Goal: Information Seeking & Learning: Learn about a topic

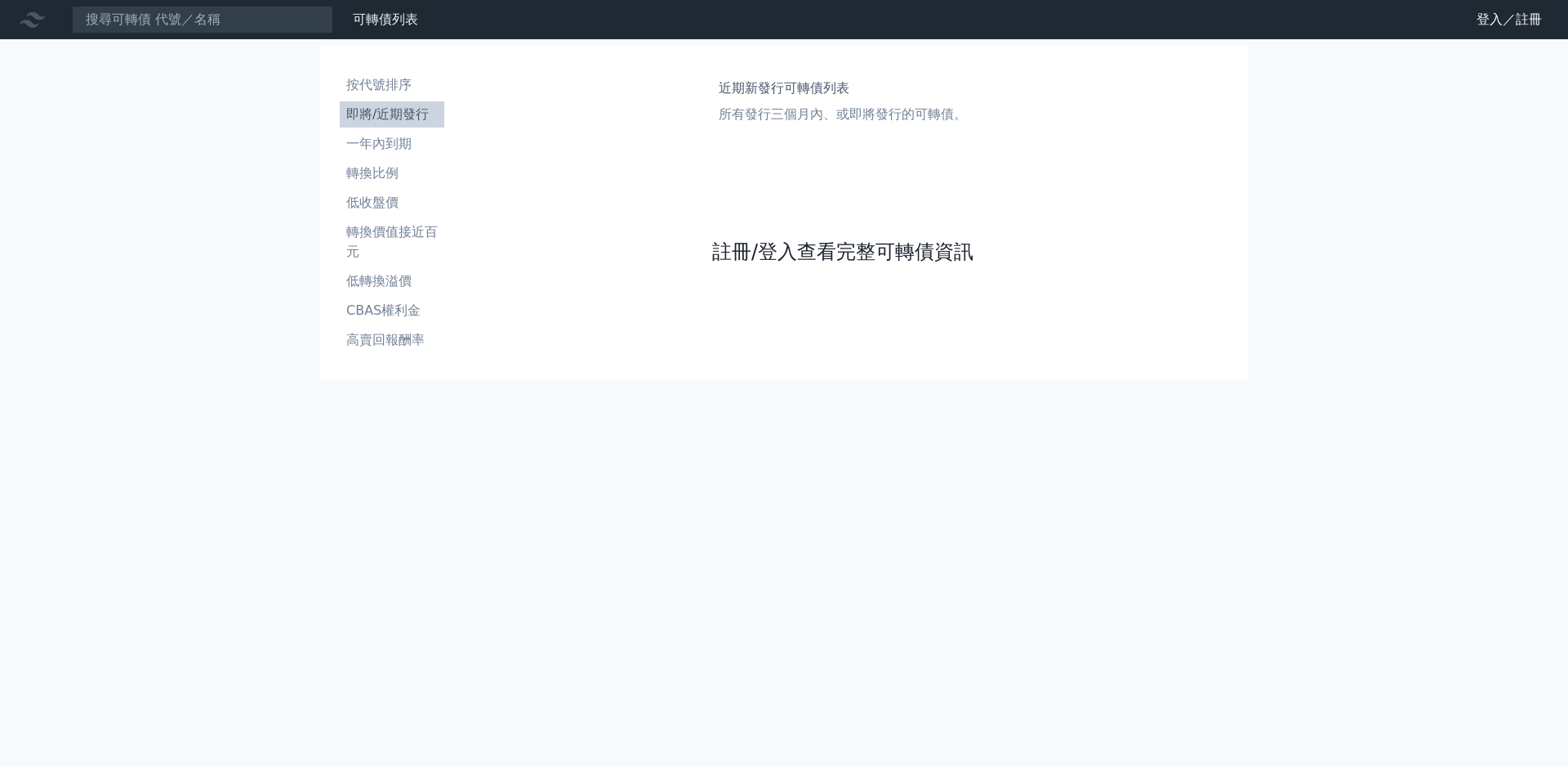
click at [713, 265] on link "註冊/登入查看完整可轉債資訊" at bounding box center [843, 252] width 262 height 26
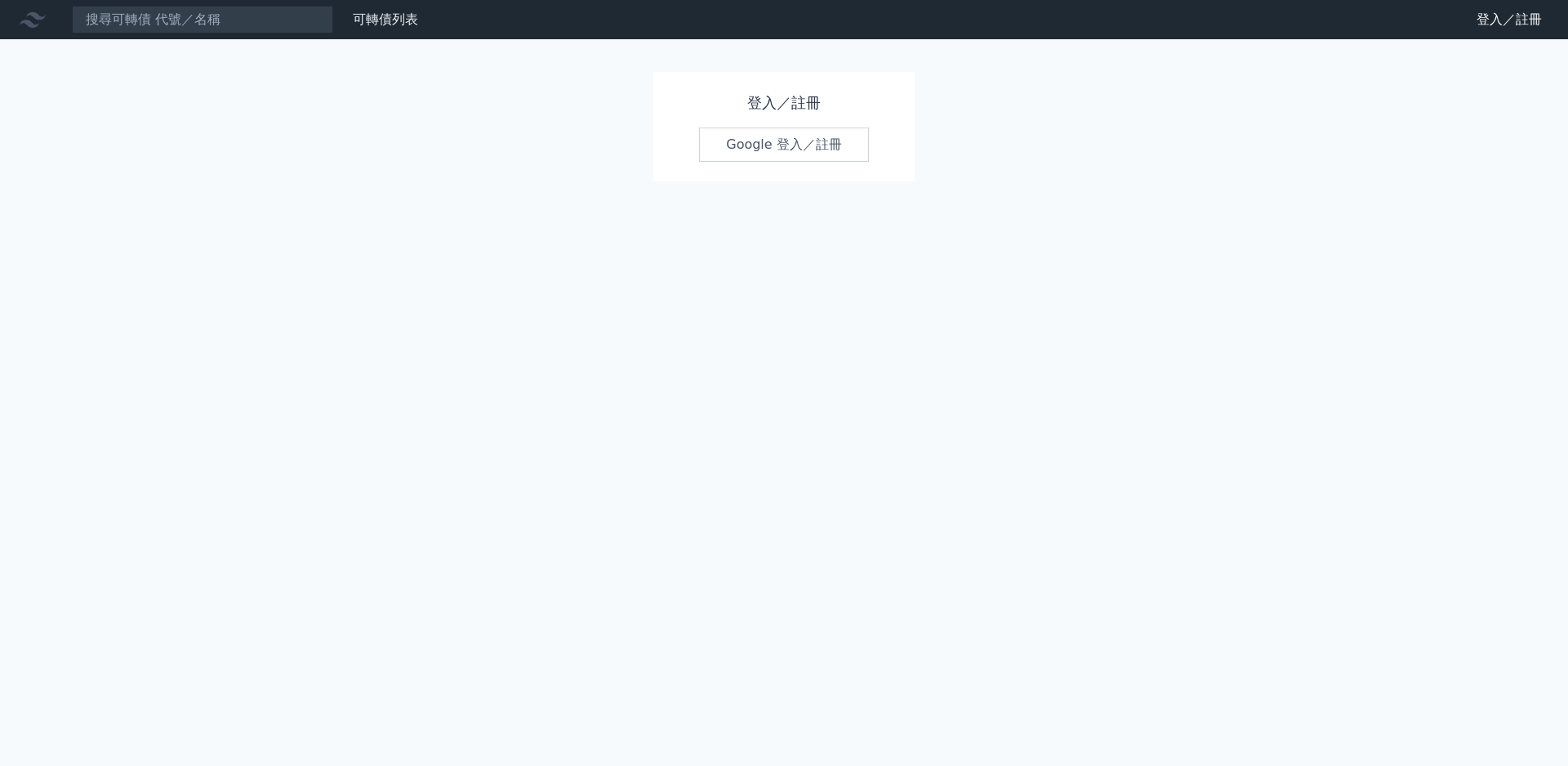
click at [775, 157] on link "Google 登入／註冊" at bounding box center [784, 144] width 170 height 34
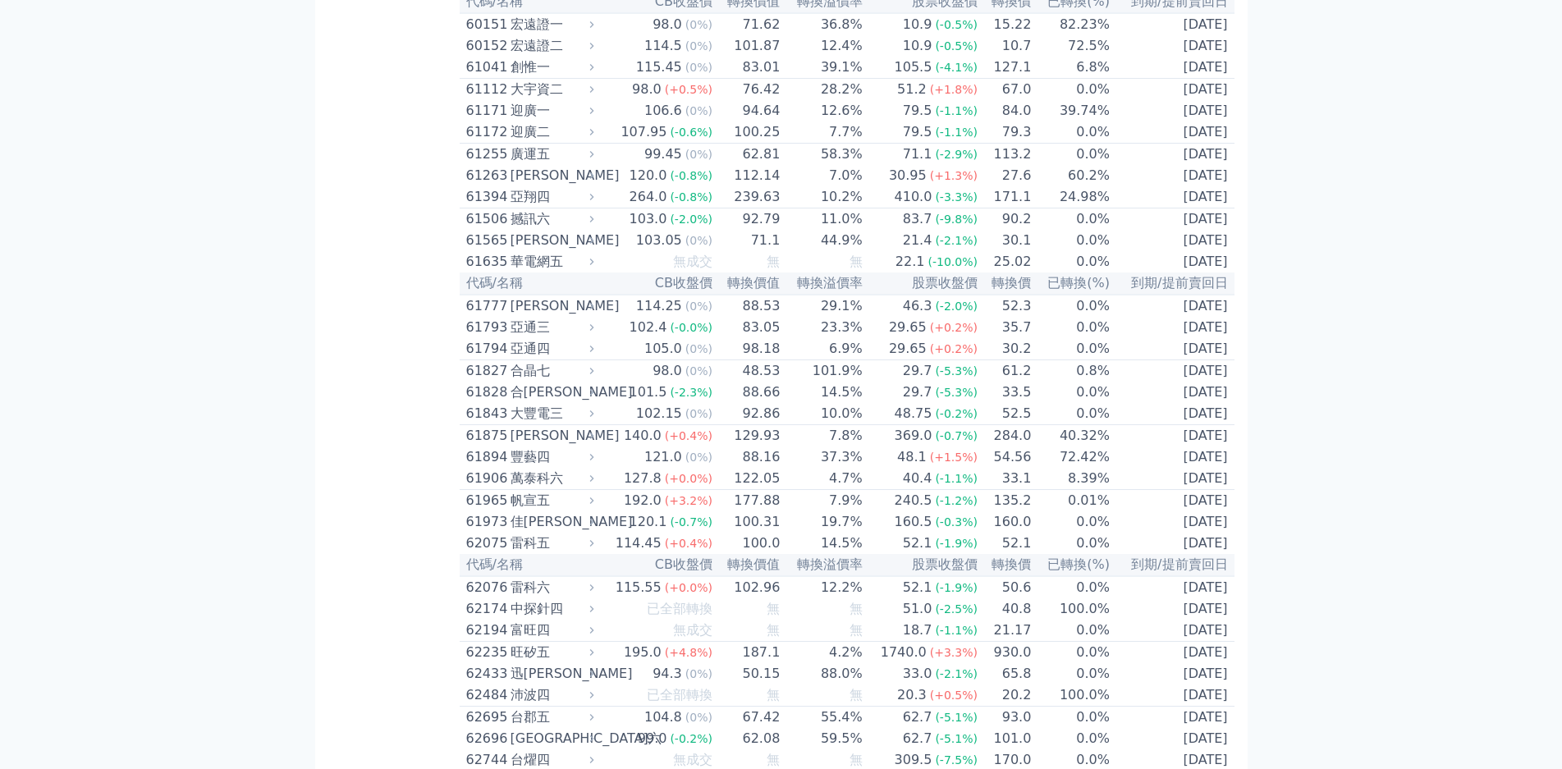
scroll to position [6449, 0]
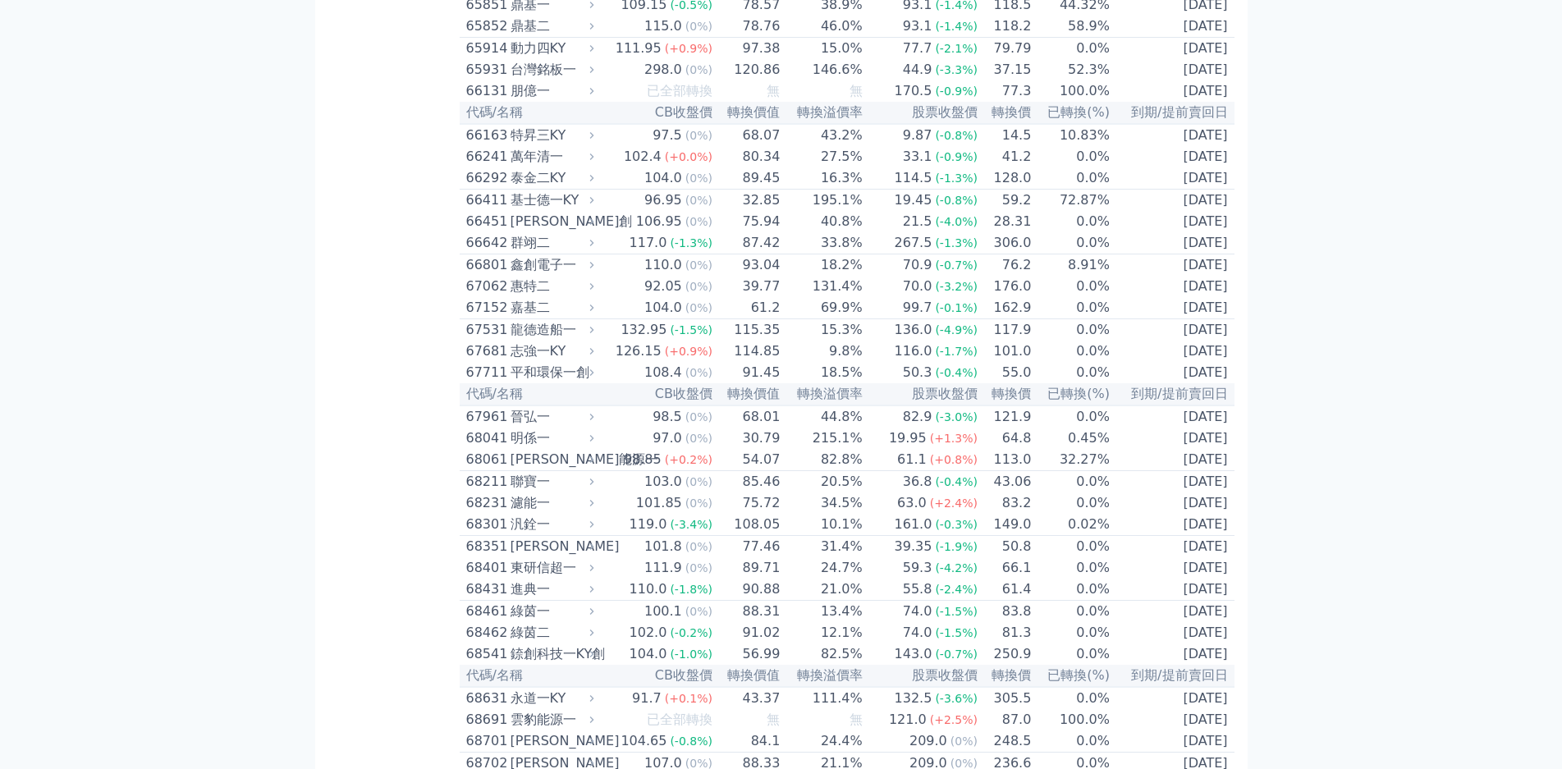
scroll to position [7351, 0]
drag, startPoint x: 243, startPoint y: 414, endPoint x: 249, endPoint y: 426, distance: 13.6
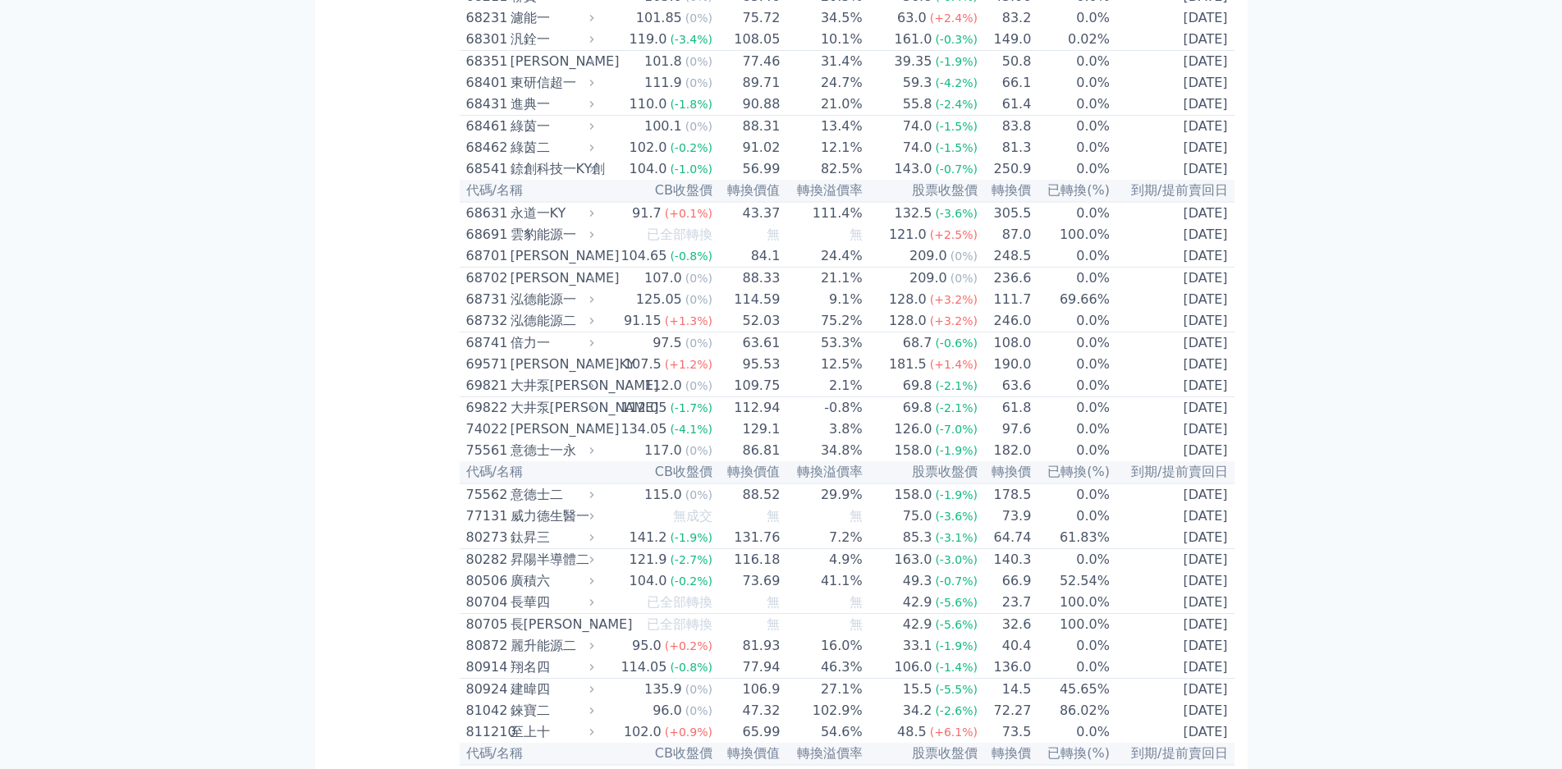
scroll to position [7843, 0]
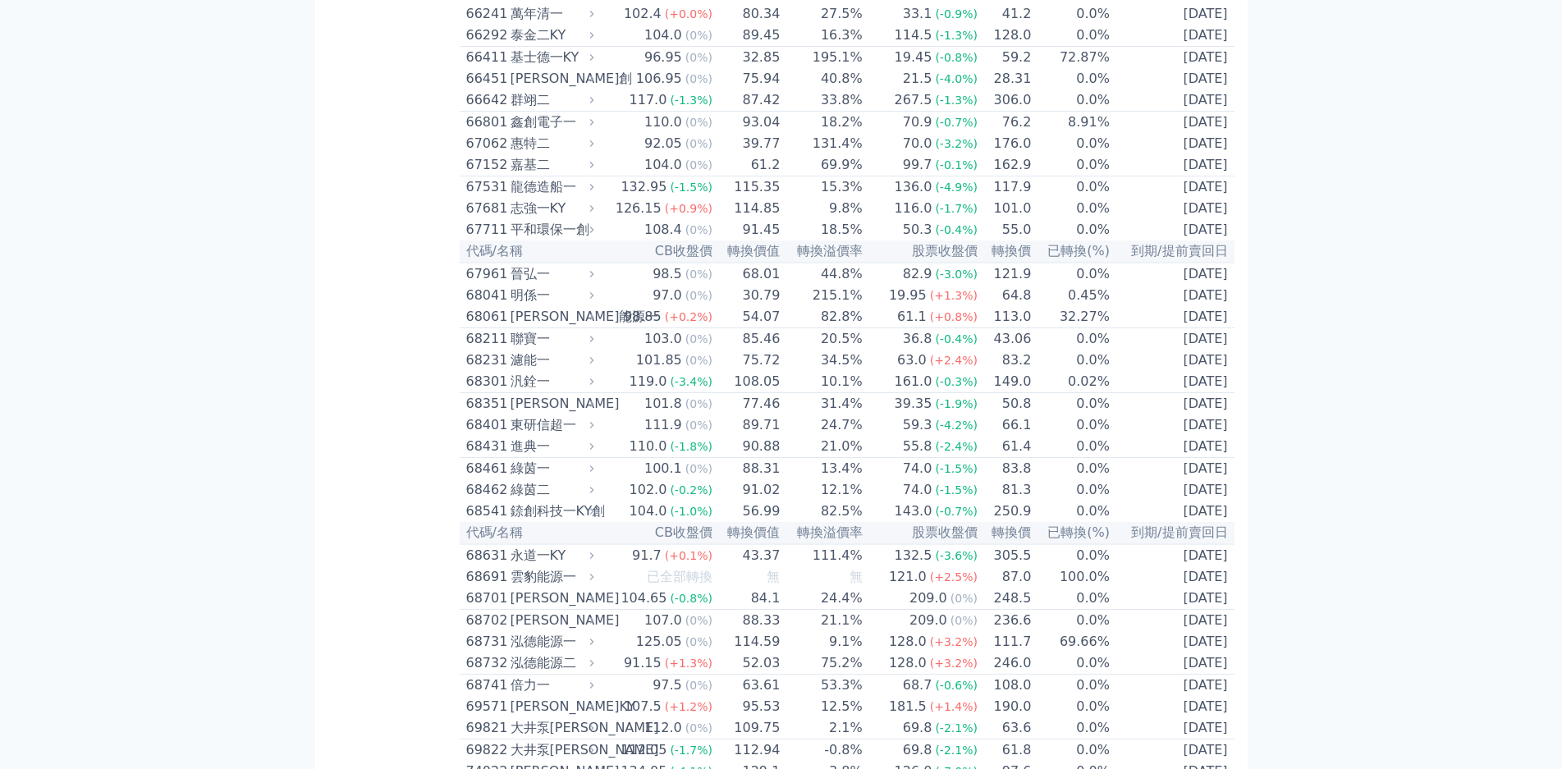
scroll to position [7515, 0]
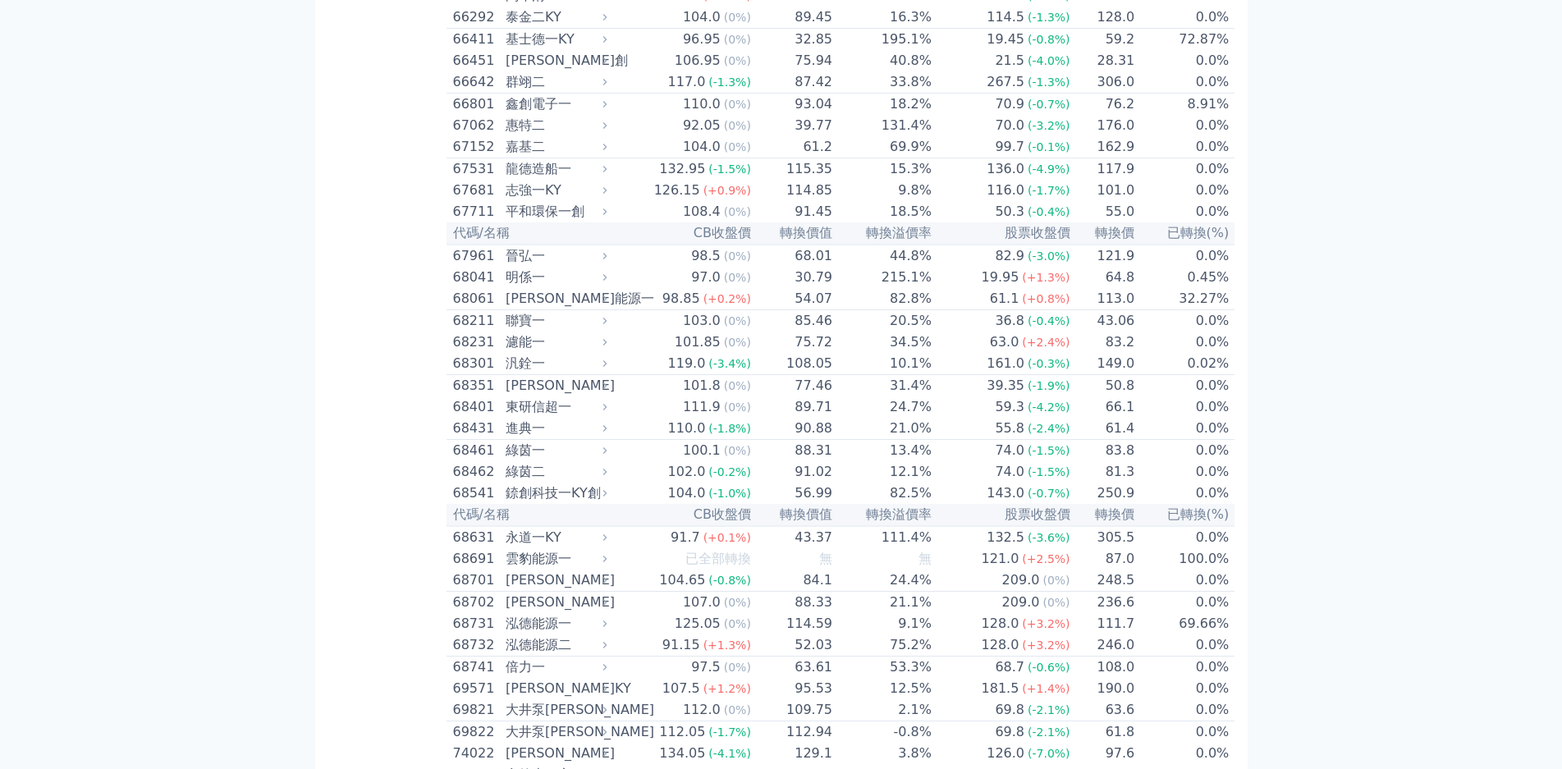
scroll to position [7925, 0]
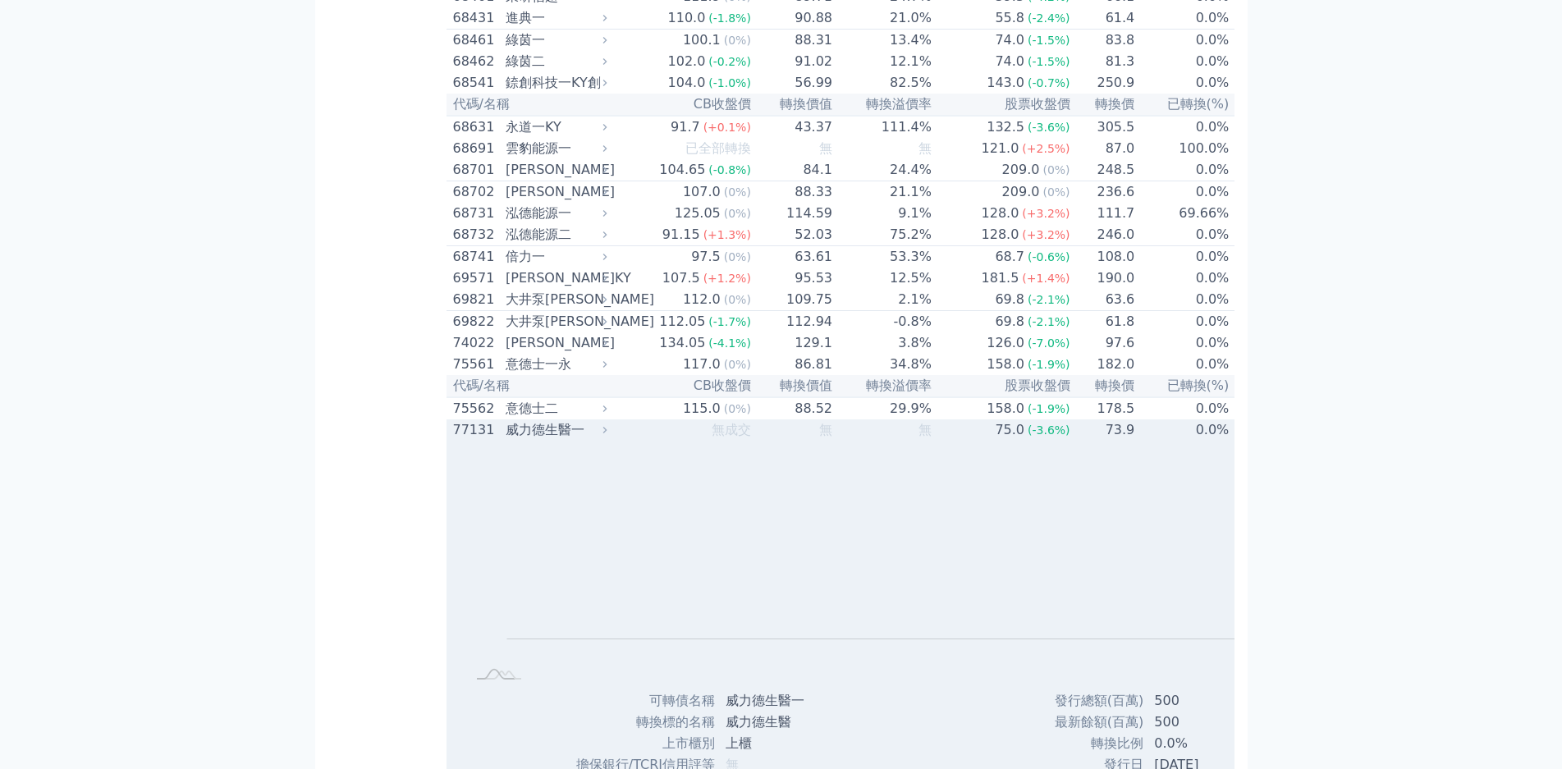
click at [453, 420] on div "77131" at bounding box center [477, 430] width 48 height 20
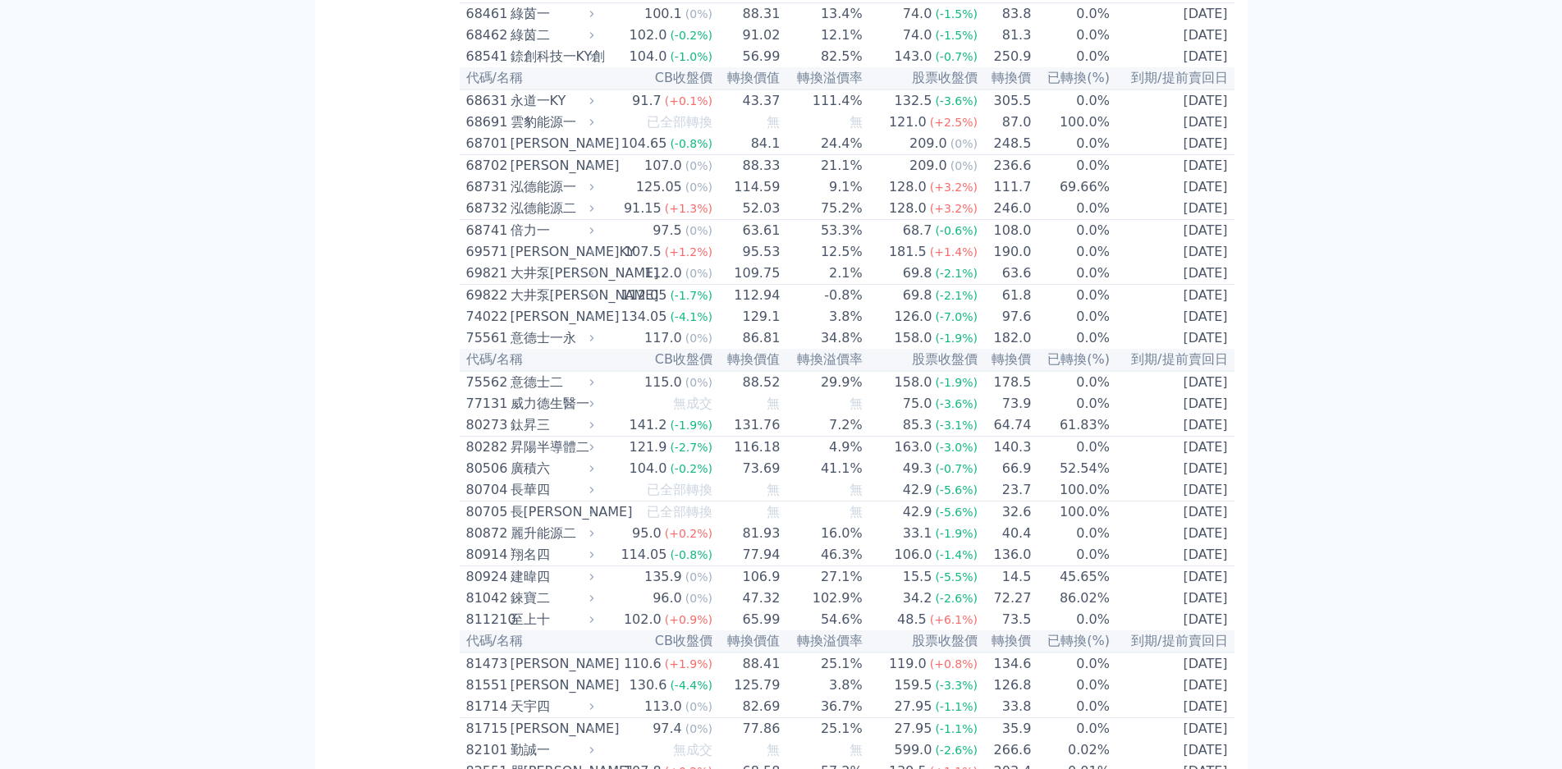
scroll to position [7761, 0]
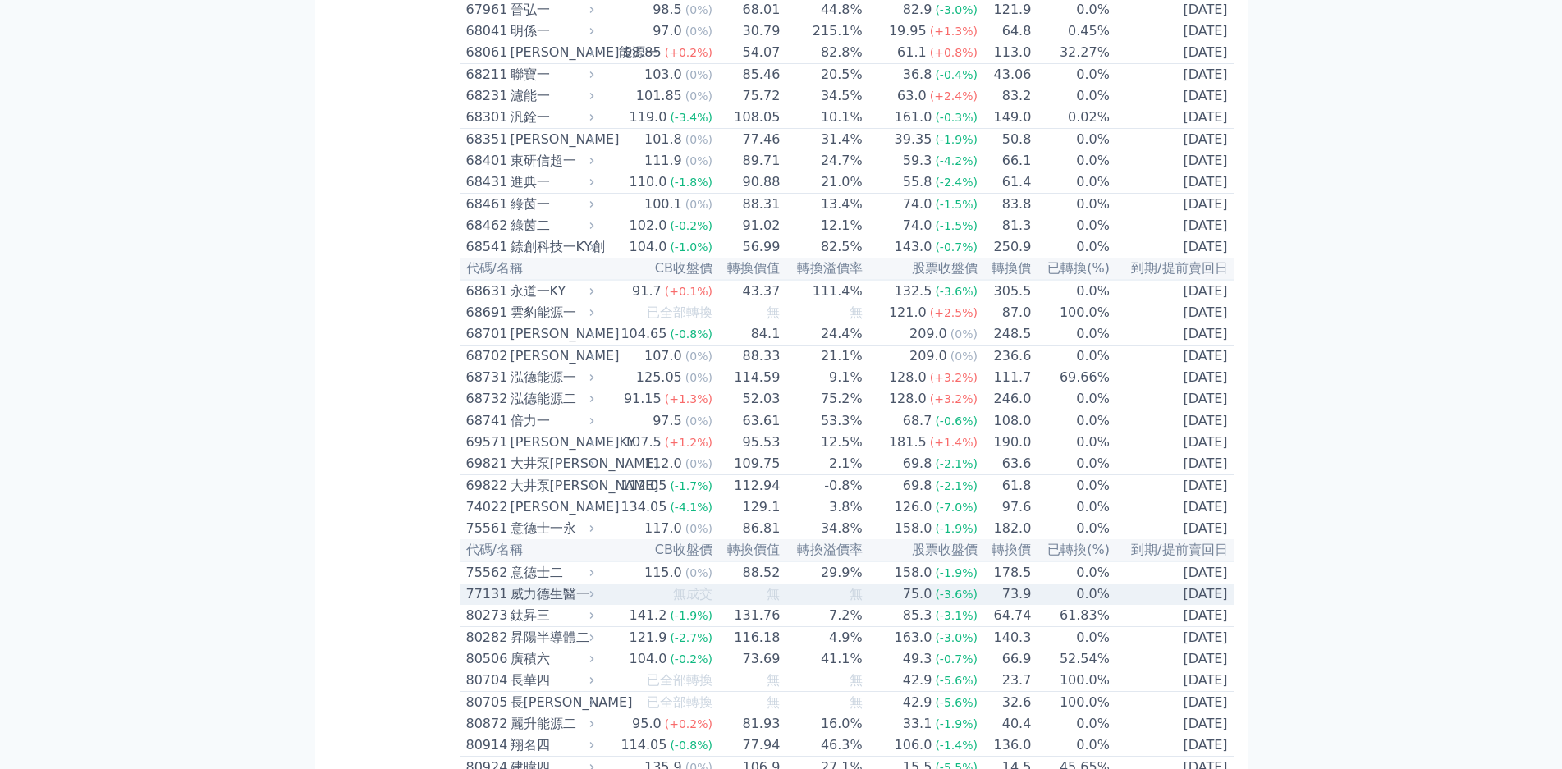
click at [510, 584] on div "威力德生醫一" at bounding box center [550, 594] width 80 height 20
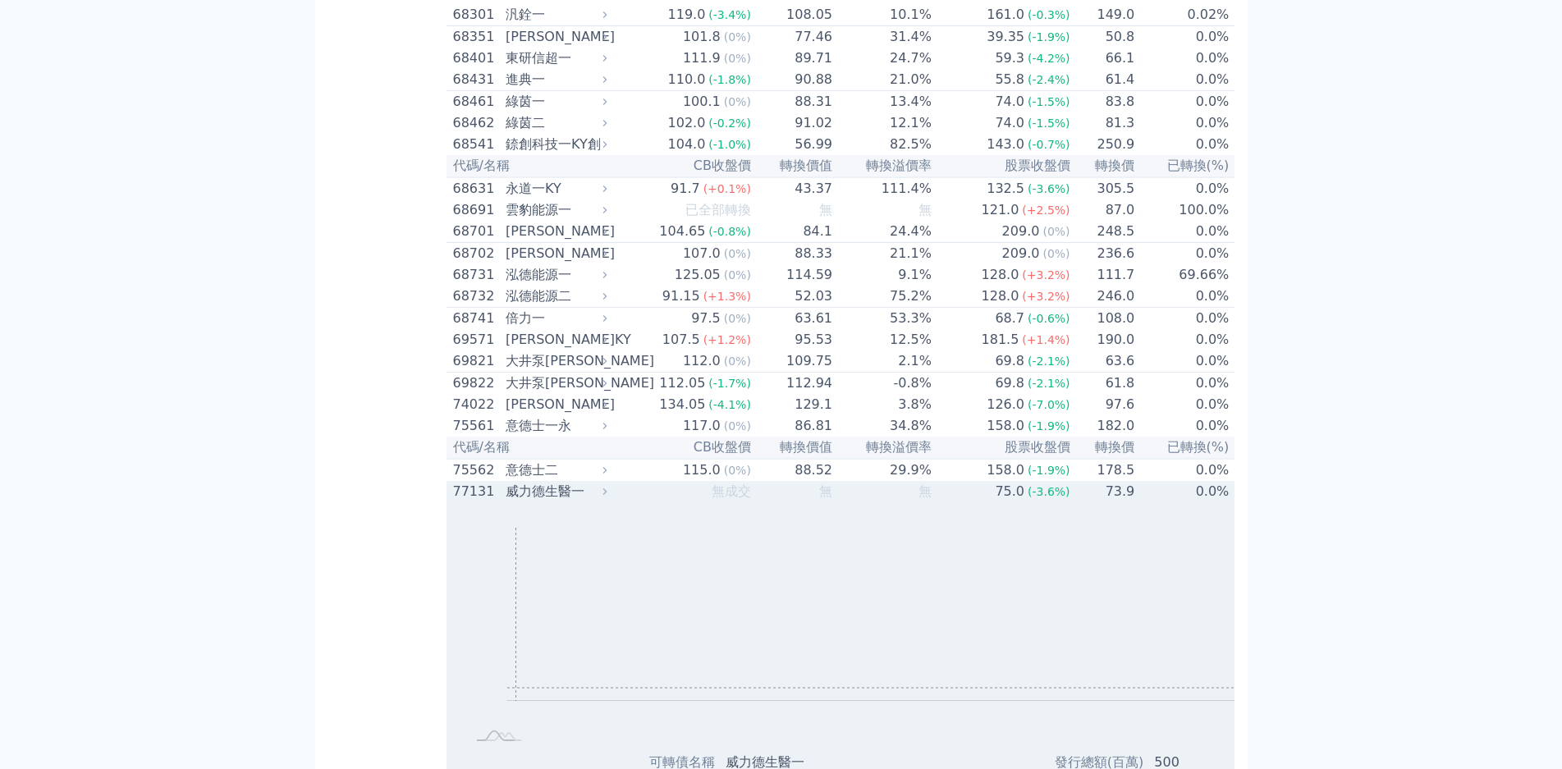
scroll to position [8171, 0]
